Goal: Check status: Verify the current state of an ongoing process or item

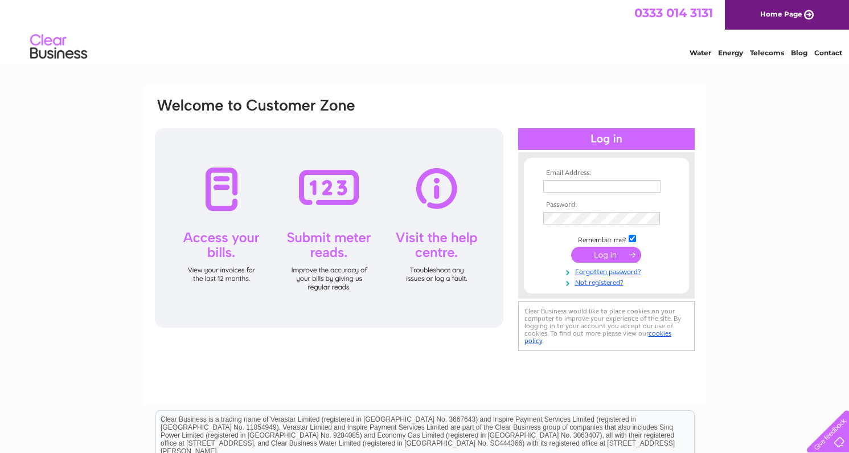
type input "[EMAIL_ADDRESS][DOMAIN_NAME]"
click at [592, 249] on input "submit" at bounding box center [606, 255] width 70 height 16
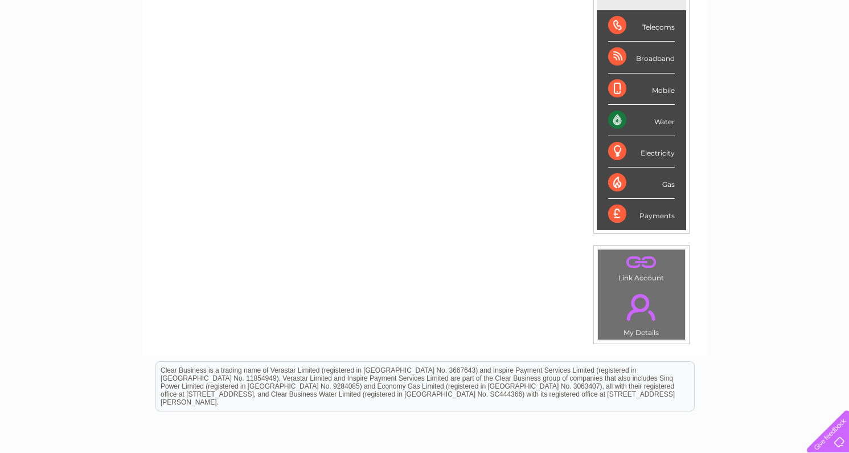
scroll to position [57, 0]
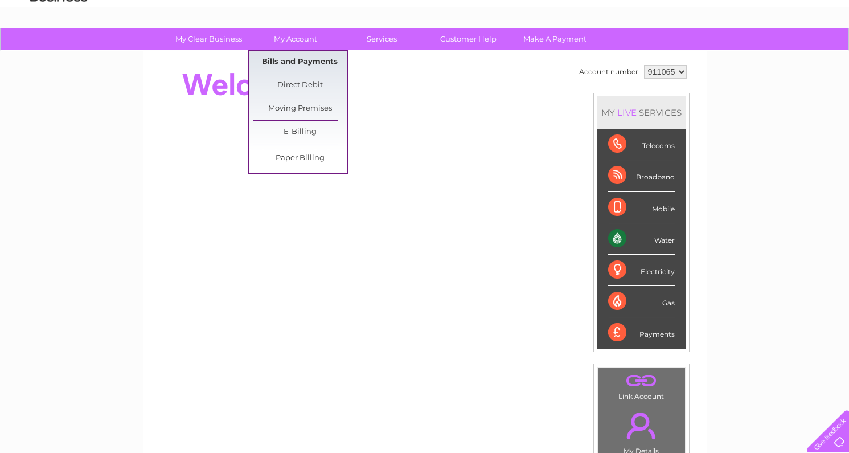
click at [298, 60] on link "Bills and Payments" at bounding box center [300, 62] width 94 height 23
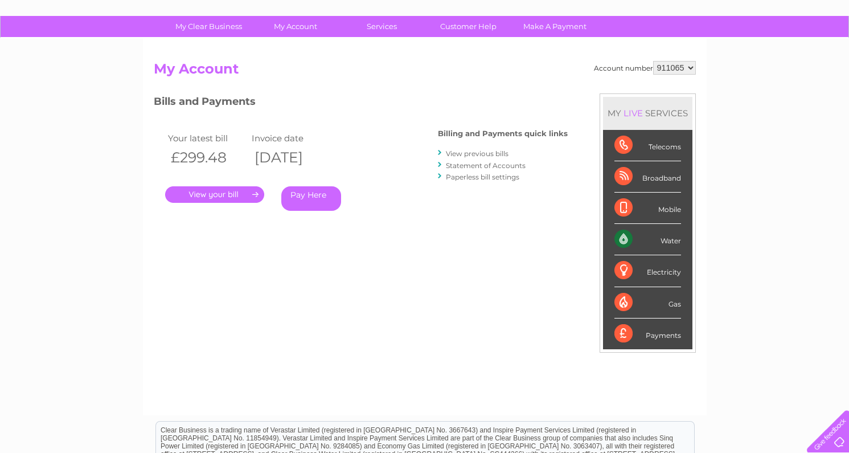
scroll to position [57, 0]
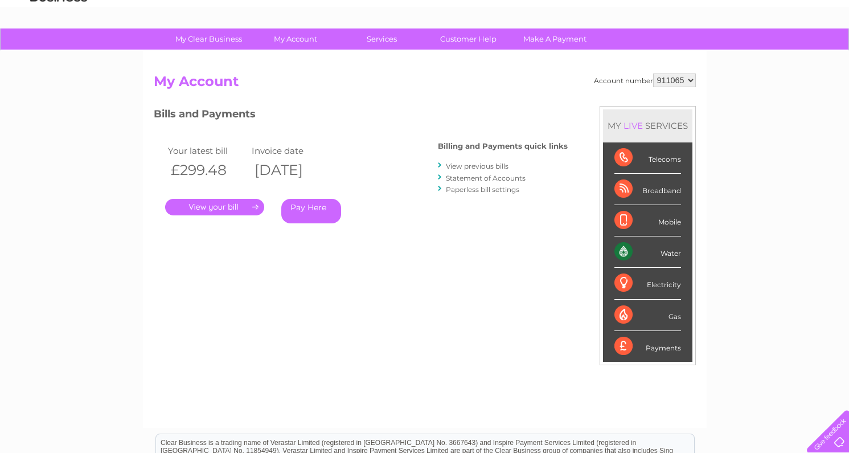
click at [222, 209] on link "." at bounding box center [214, 207] width 99 height 17
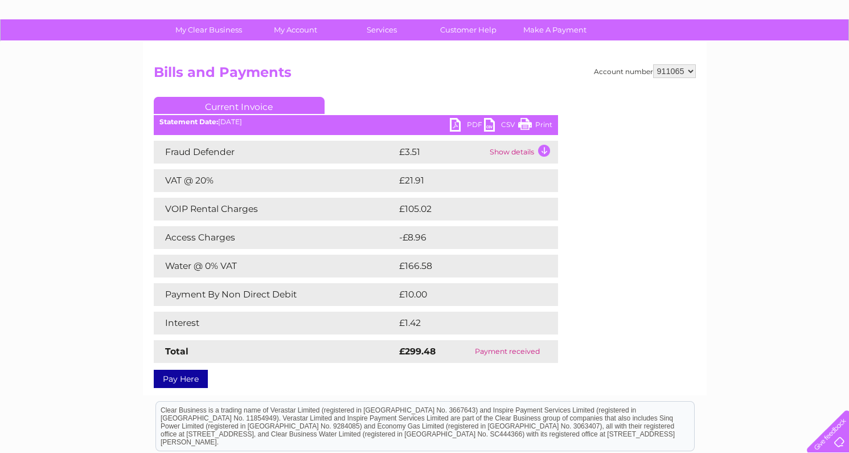
scroll to position [114, 0]
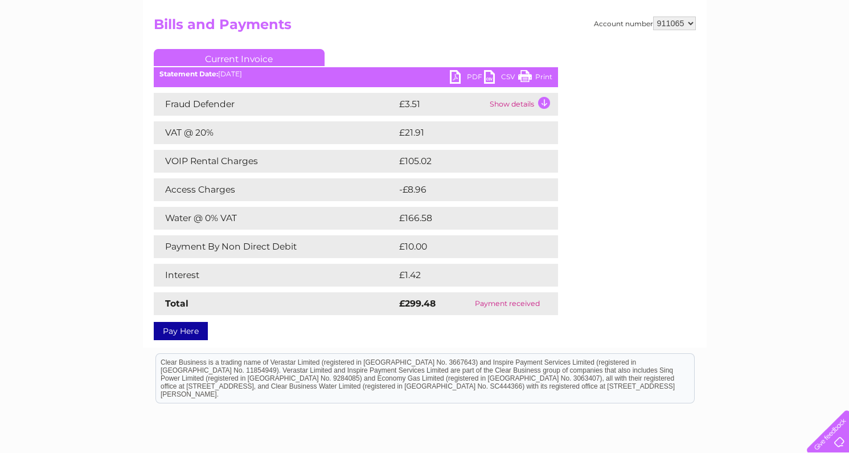
click at [536, 76] on link "Print" at bounding box center [535, 78] width 34 height 17
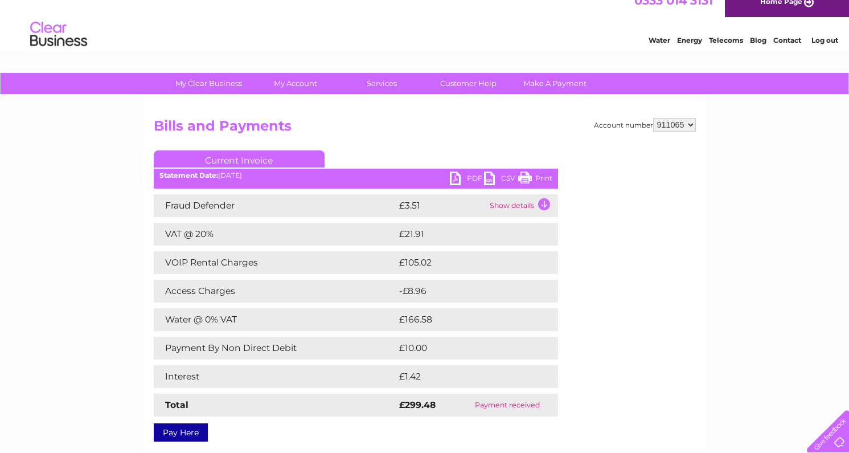
scroll to position [0, 0]
